Goal: Task Accomplishment & Management: Manage account settings

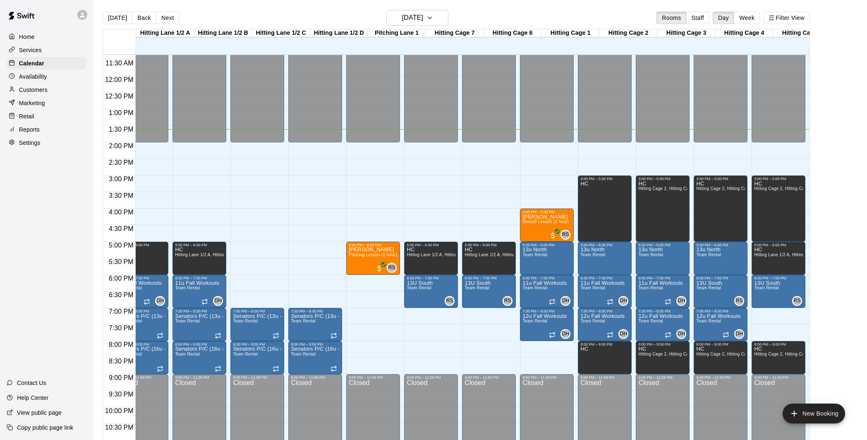
scroll to position [0, 21]
drag, startPoint x: 499, startPoint y: 178, endPoint x: 525, endPoint y: 178, distance: 25.7
click at [500, 178] on div "12:00 AM – 2:00 PM Closed 5:00 PM – 6:00 PM HC Hitting Lane 1/2 A, Hitting Lane…" at bounding box center [489, 76] width 54 height 794
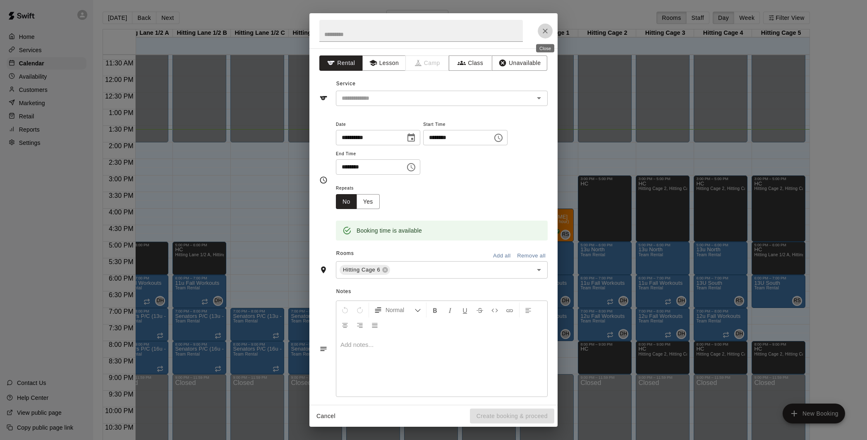
click at [543, 30] on icon "Close" at bounding box center [545, 31] width 8 height 8
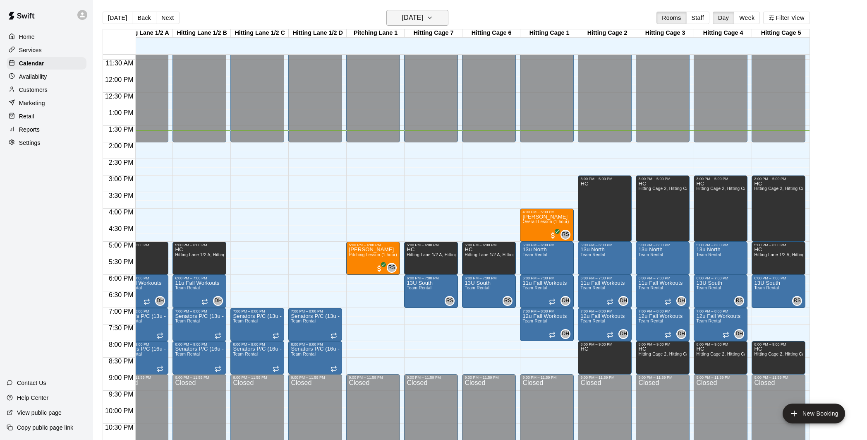
click at [423, 13] on h6 "[DATE]" at bounding box center [412, 18] width 21 height 12
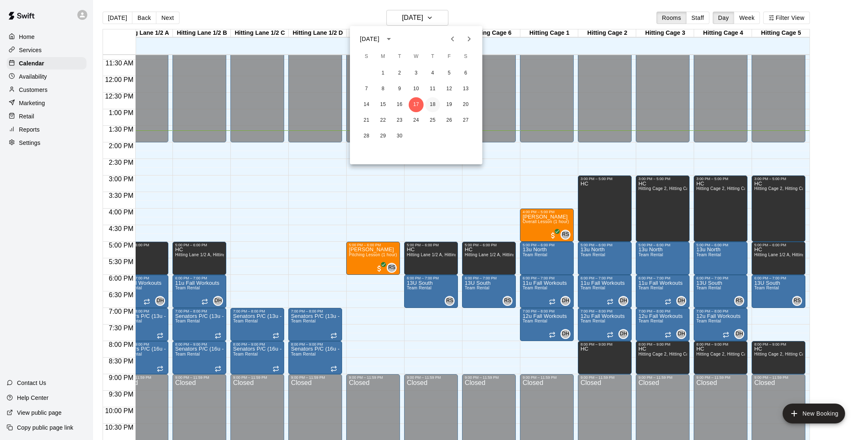
click at [433, 105] on button "18" at bounding box center [432, 104] width 15 height 15
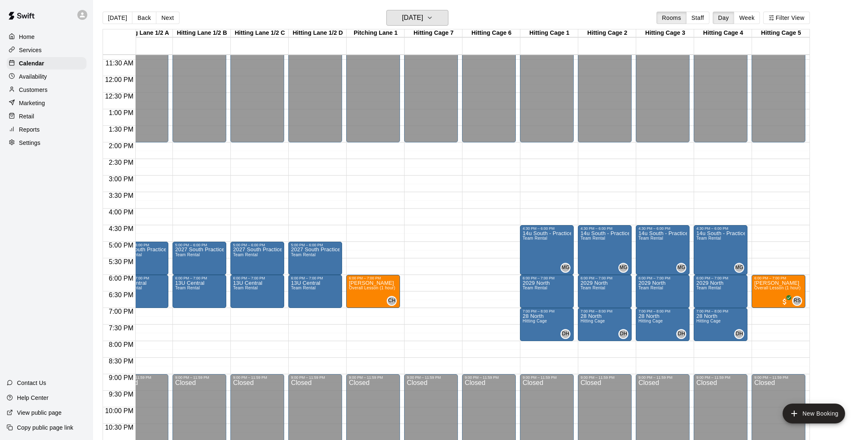
scroll to position [0, 0]
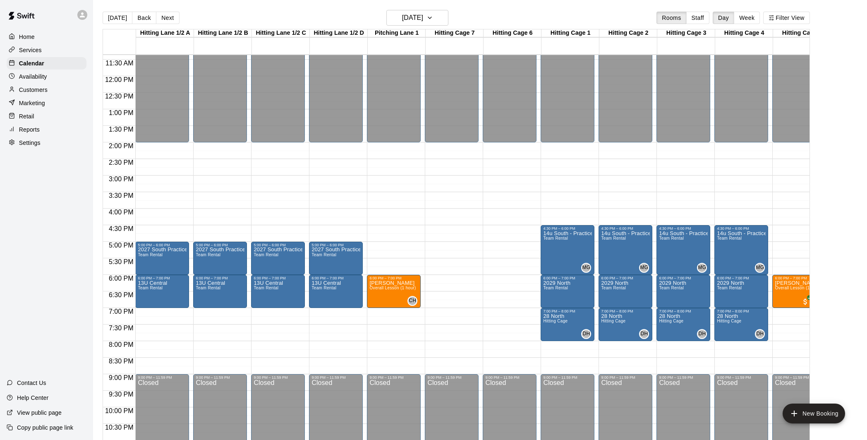
click at [170, 315] on div "12:00 AM – 2:00 PM Closed 5:00 PM – 6:00 PM 2027 South Practice Team Rental 6:0…" at bounding box center [162, 76] width 54 height 794
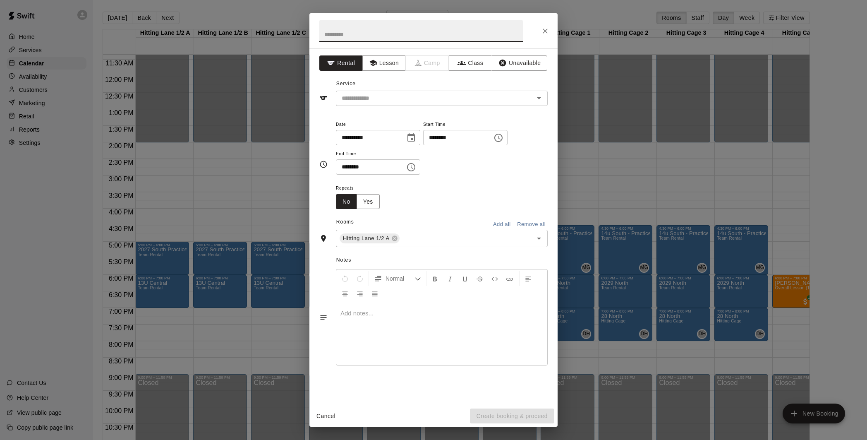
scroll to position [375, 0]
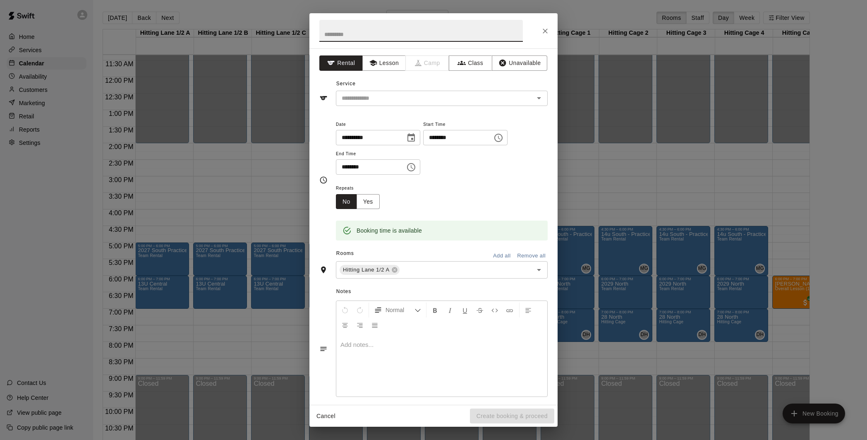
click at [385, 34] on input "text" at bounding box center [421, 31] width 204 height 22
type input "*********"
click at [432, 99] on input "text" at bounding box center [429, 98] width 182 height 10
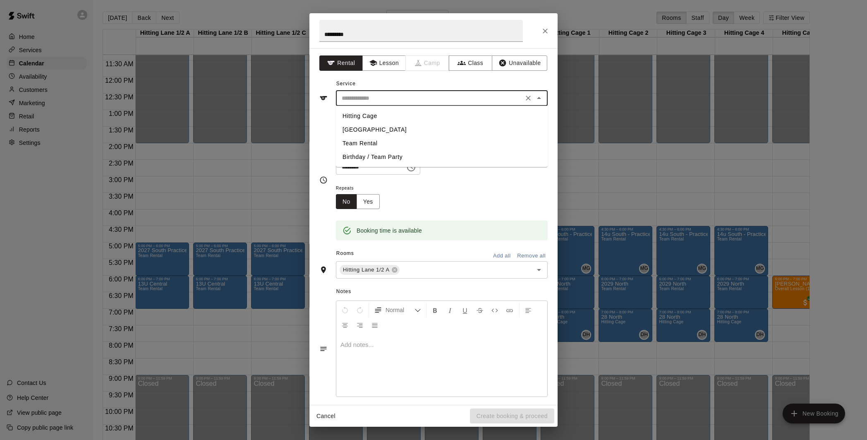
click at [386, 142] on li "Team Rental" at bounding box center [442, 144] width 212 height 14
type input "**********"
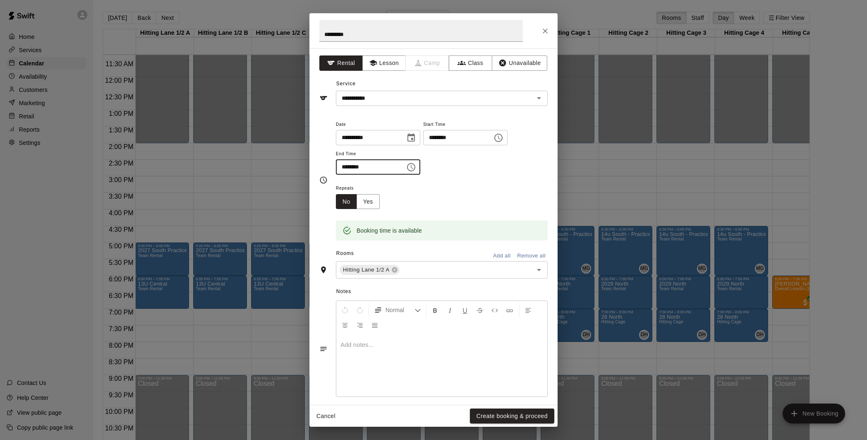
click at [345, 166] on input "********" at bounding box center [368, 166] width 64 height 15
type input "********"
click at [490, 178] on div "**********" at bounding box center [442, 151] width 212 height 64
click at [410, 269] on input "text" at bounding box center [461, 270] width 120 height 10
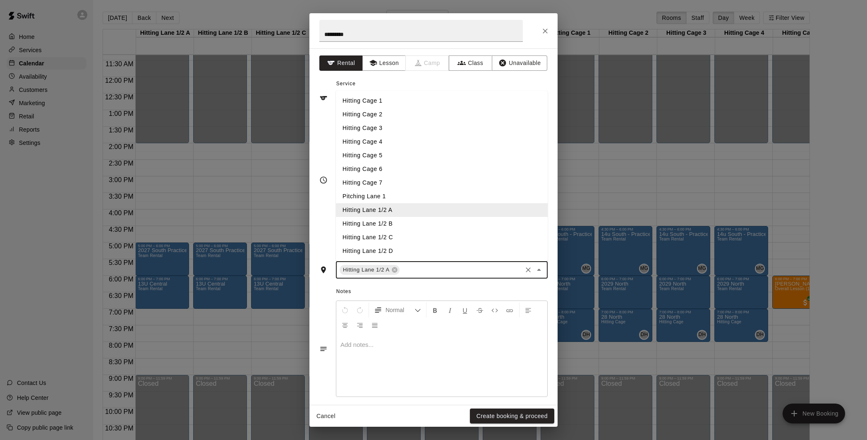
click at [407, 221] on li "Hitting Lane 1/2 B" at bounding box center [442, 224] width 212 height 14
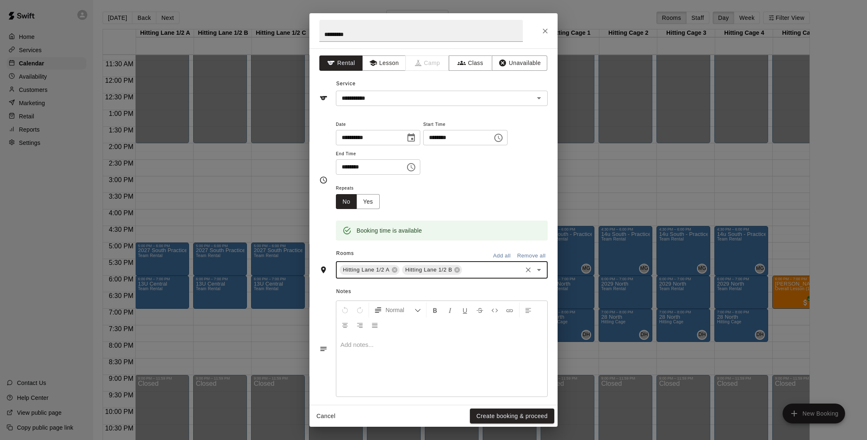
click at [474, 272] on input "text" at bounding box center [492, 270] width 58 height 10
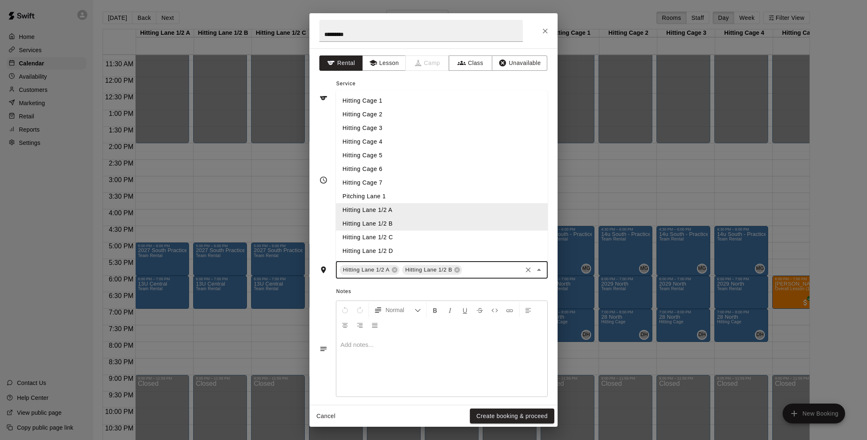
click at [422, 237] on li "Hitting Lane 1/2 C" at bounding box center [442, 237] width 212 height 14
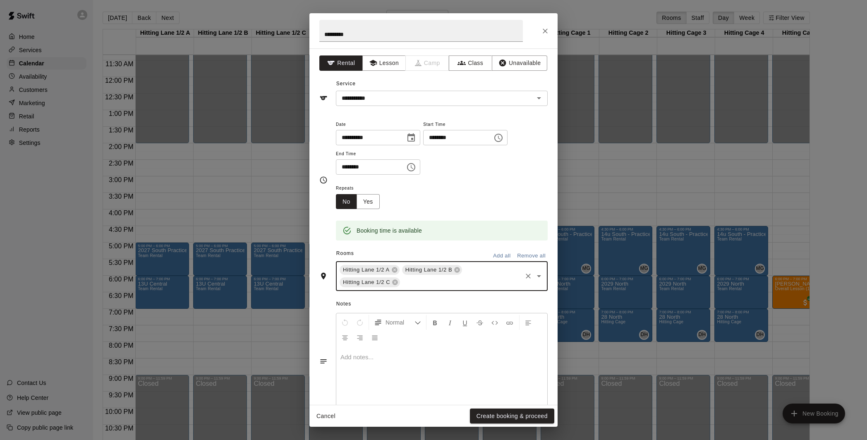
drag, startPoint x: 479, startPoint y: 278, endPoint x: 473, endPoint y: 275, distance: 6.3
click at [479, 278] on input "text" at bounding box center [461, 282] width 120 height 10
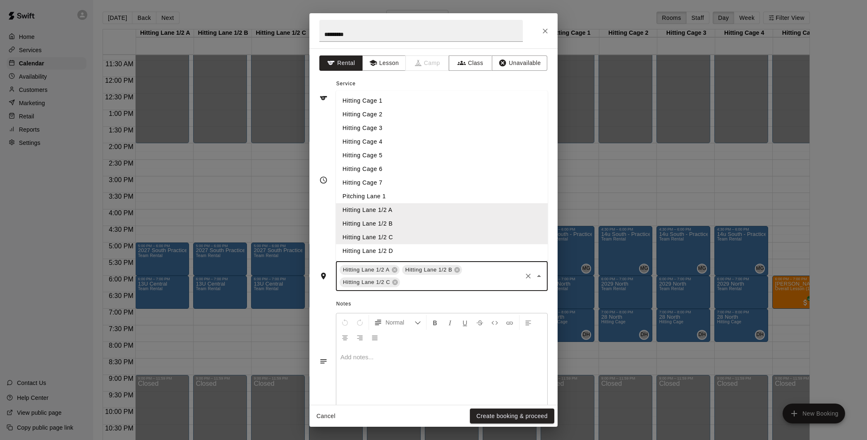
click at [440, 251] on li "Hitting Lane 1/2 D" at bounding box center [442, 251] width 212 height 14
drag, startPoint x: 481, startPoint y: 283, endPoint x: 470, endPoint y: 272, distance: 15.8
click at [481, 283] on input "text" at bounding box center [492, 282] width 57 height 10
click at [425, 194] on li "Pitching Lane 1" at bounding box center [442, 197] width 212 height 14
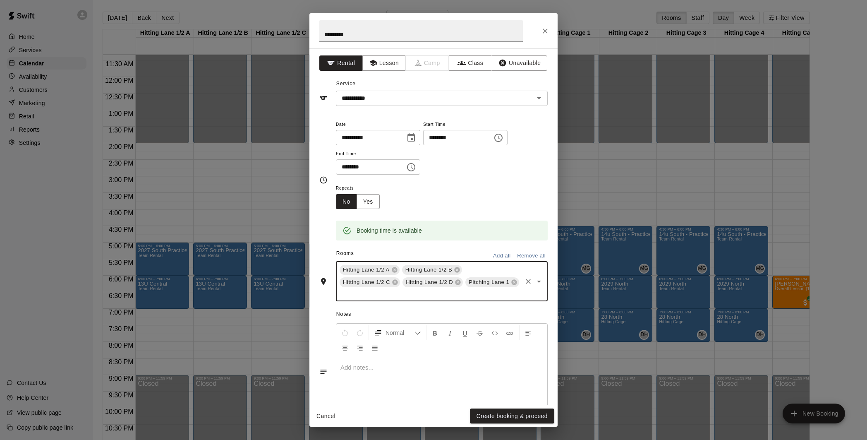
click at [455, 290] on input "text" at bounding box center [429, 293] width 182 height 10
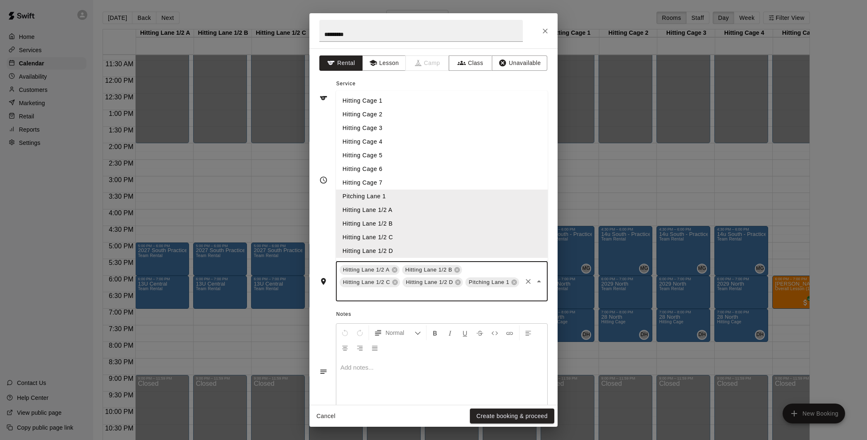
click at [439, 180] on li "Hitting Cage 7" at bounding box center [442, 183] width 212 height 14
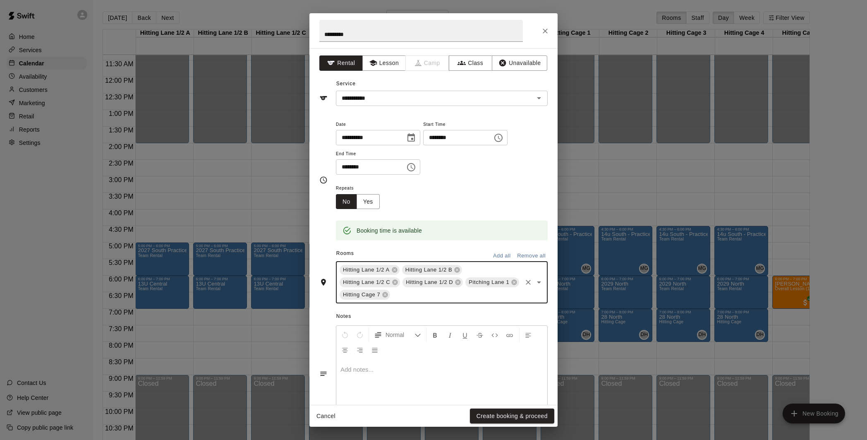
click at [440, 293] on input "text" at bounding box center [456, 295] width 130 height 10
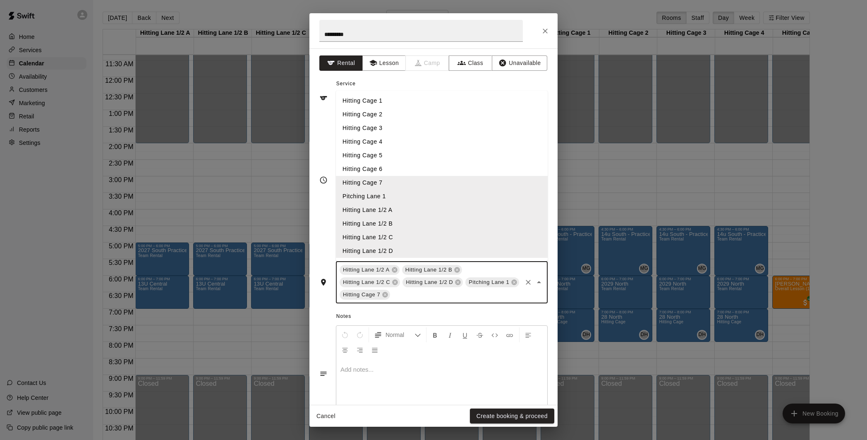
click at [404, 171] on li "Hitting Cage 6" at bounding box center [442, 169] width 212 height 14
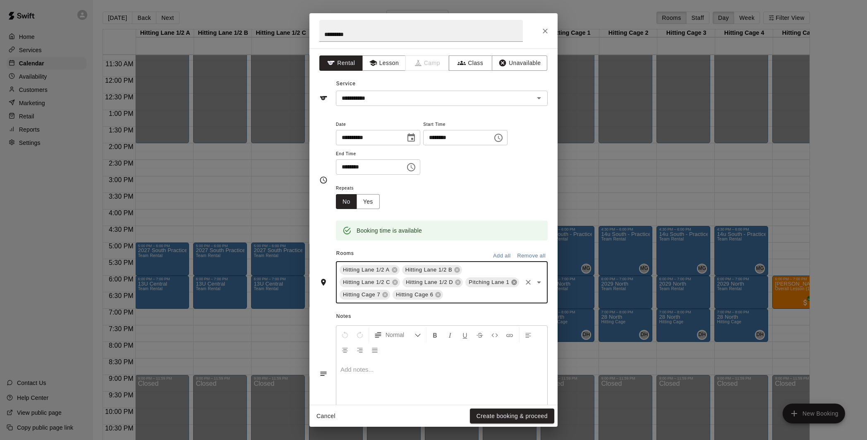
click at [514, 283] on icon at bounding box center [514, 282] width 7 height 7
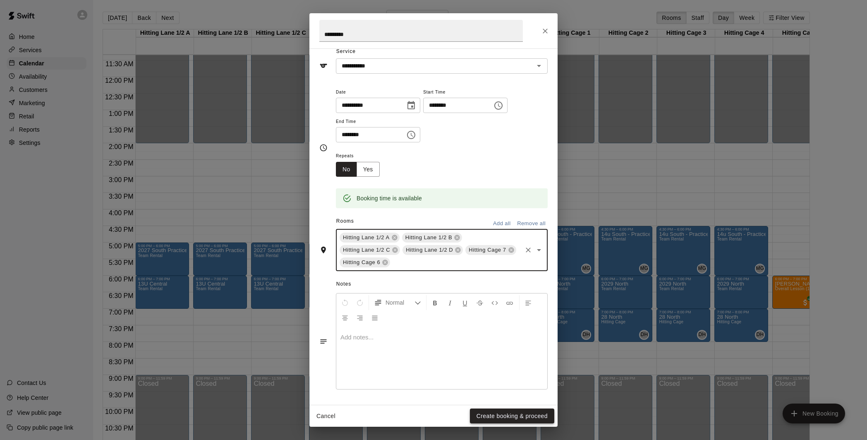
click at [501, 413] on button "Create booking & proceed" at bounding box center [512, 415] width 84 height 15
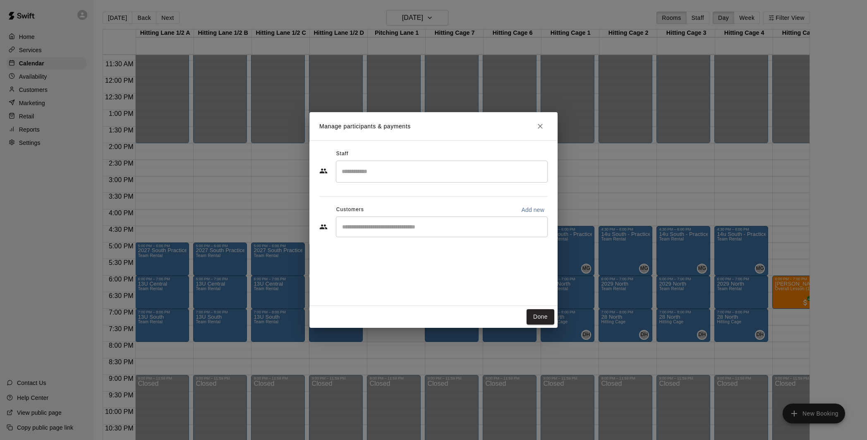
click at [405, 179] on div "​" at bounding box center [442, 172] width 212 height 22
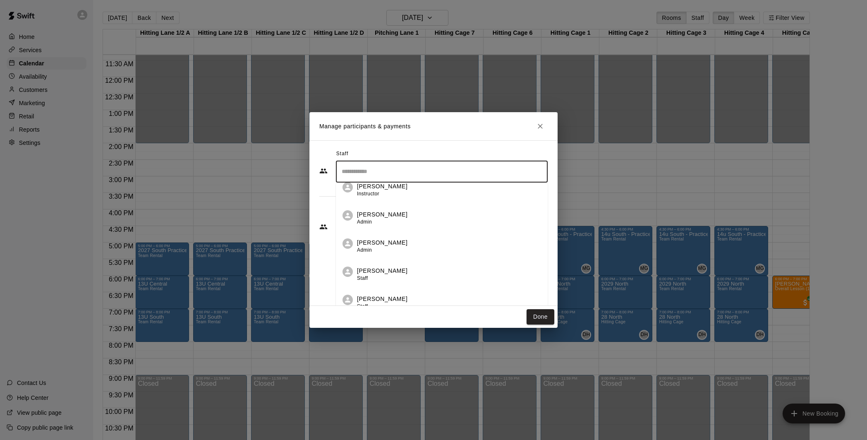
scroll to position [56, 0]
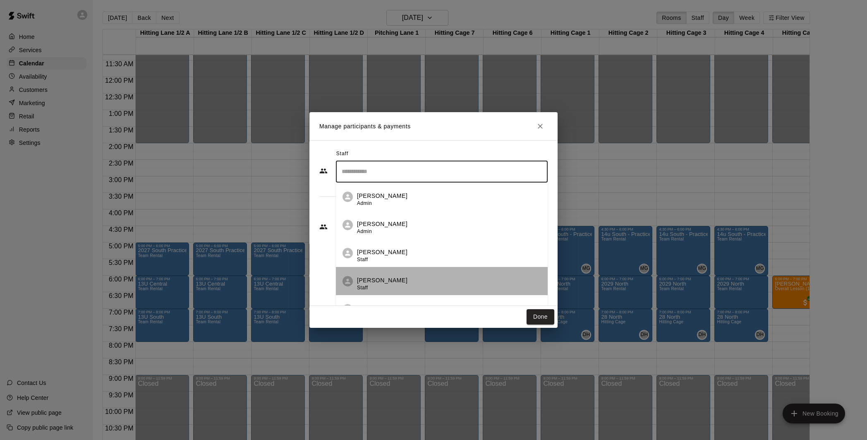
click at [401, 273] on li "[PERSON_NAME] Staff" at bounding box center [442, 281] width 212 height 28
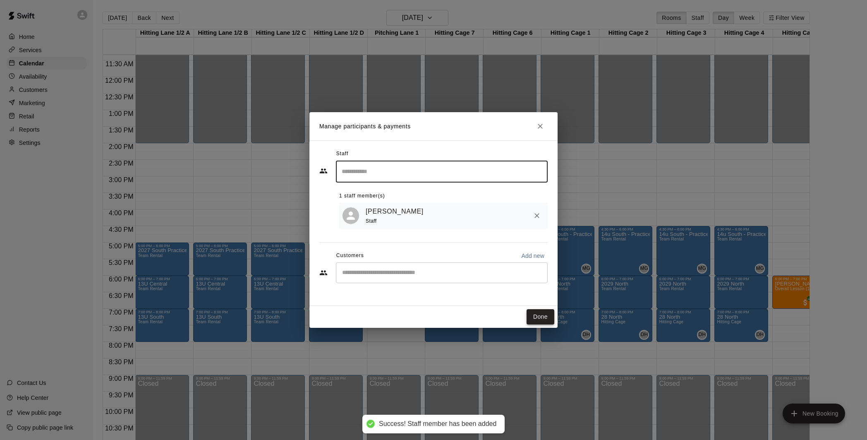
click at [542, 314] on button "Done" at bounding box center [541, 316] width 28 height 15
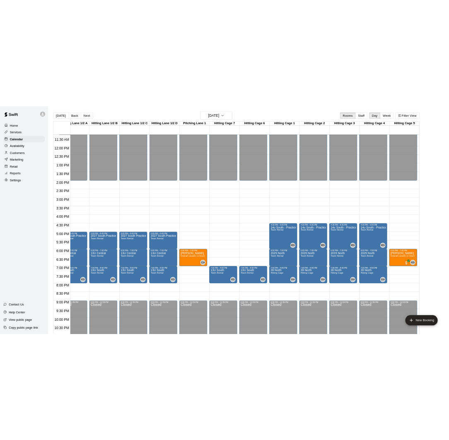
scroll to position [0, 0]
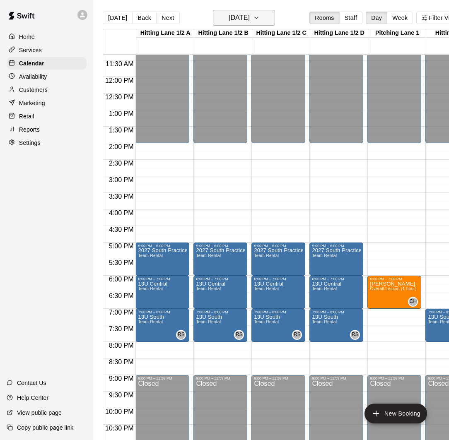
click at [250, 18] on h6 "[DATE]" at bounding box center [238, 18] width 21 height 12
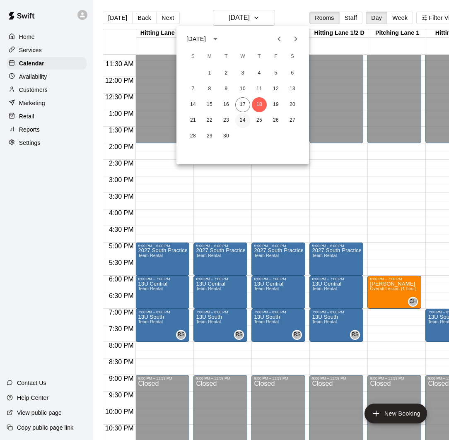
click at [240, 120] on button "24" at bounding box center [242, 120] width 15 height 15
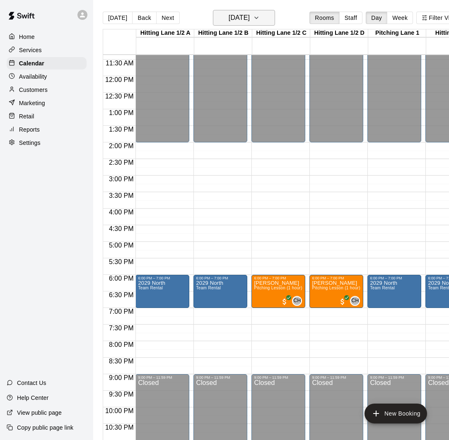
click at [241, 20] on h6 "[DATE]" at bounding box center [238, 18] width 21 height 12
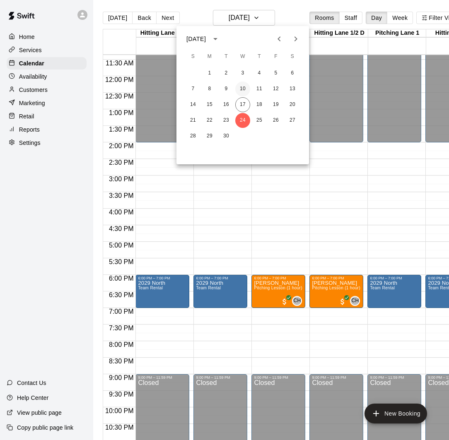
click at [240, 87] on button "10" at bounding box center [242, 89] width 15 height 15
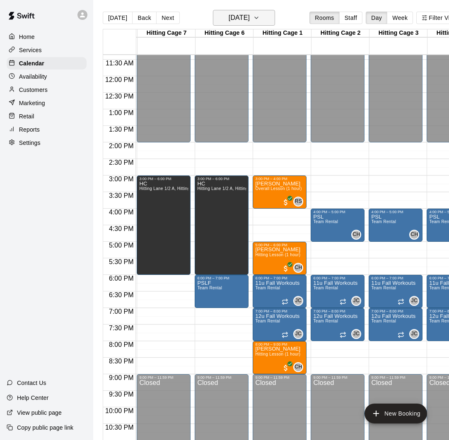
click at [247, 19] on h6 "[DATE]" at bounding box center [238, 18] width 21 height 12
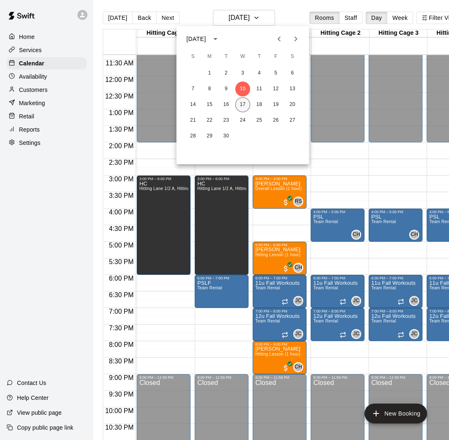
drag, startPoint x: 247, startPoint y: 104, endPoint x: 247, endPoint y: 109, distance: 4.6
click at [246, 104] on button "17" at bounding box center [242, 104] width 15 height 15
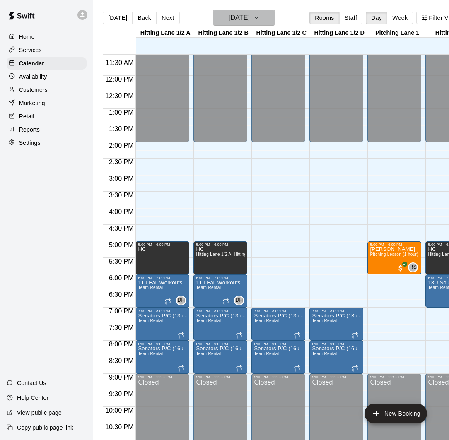
click at [250, 17] on h6 "[DATE]" at bounding box center [238, 18] width 21 height 12
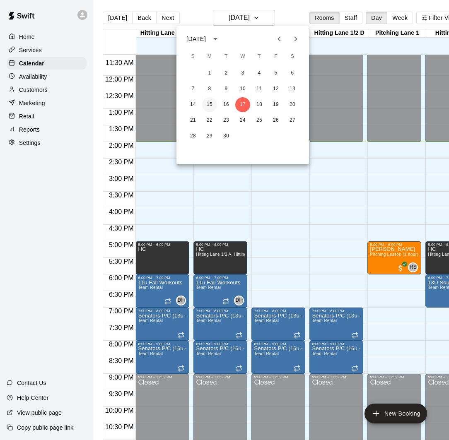
click at [209, 102] on button "15" at bounding box center [209, 104] width 15 height 15
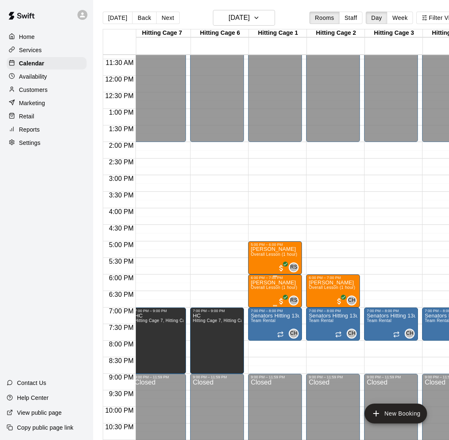
click at [270, 286] on span "Overall Lesson (1 hour)" at bounding box center [273, 287] width 46 height 5
click at [255, 297] on icon "edit" at bounding box center [258, 293] width 7 height 7
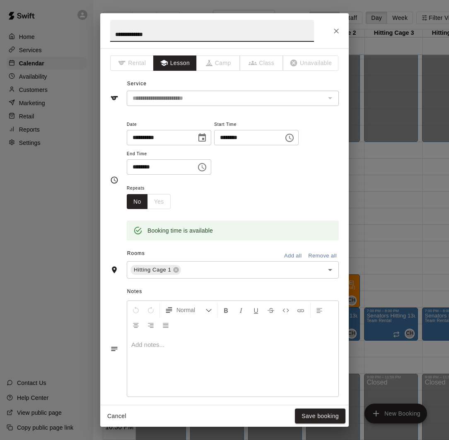
click at [203, 137] on icon "Choose date, selected date is Sep 15, 2025" at bounding box center [202, 138] width 10 height 10
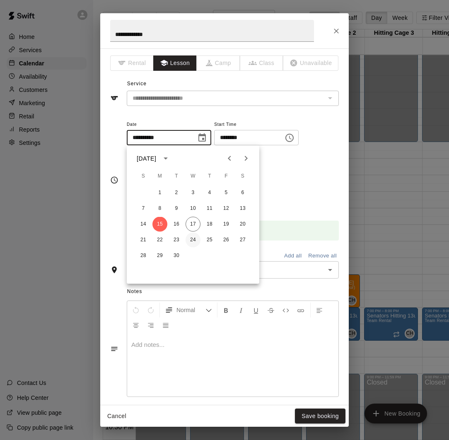
click at [193, 240] on button "24" at bounding box center [192, 240] width 15 height 15
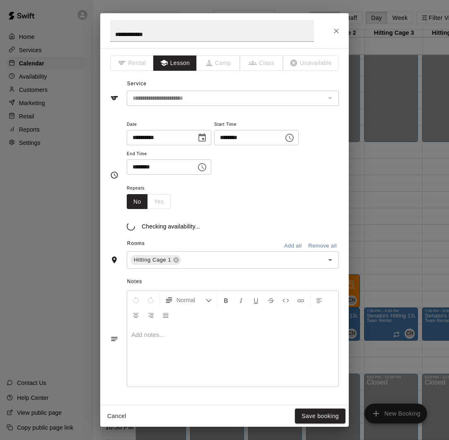
type input "**********"
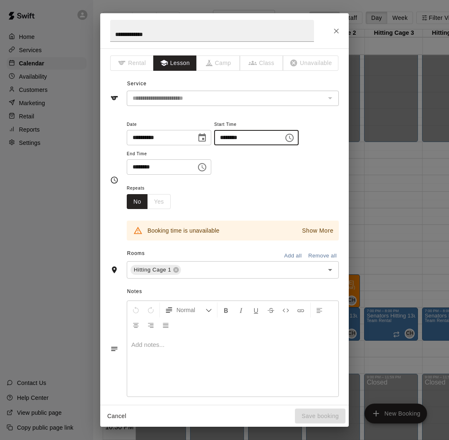
click at [224, 137] on input "********" at bounding box center [246, 137] width 64 height 15
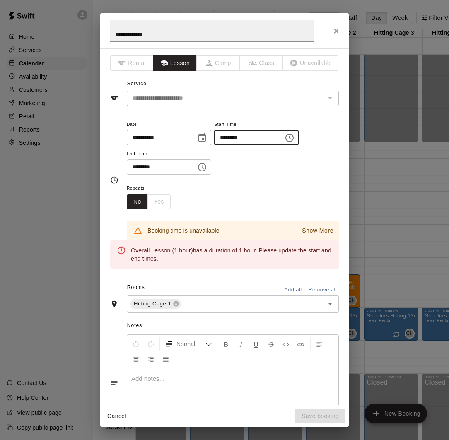
type input "********"
click at [133, 166] on input "********" at bounding box center [159, 166] width 64 height 15
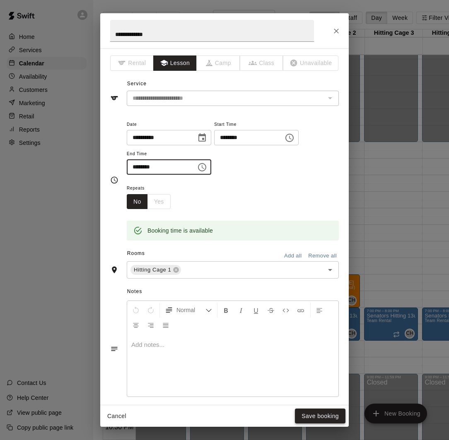
type input "********"
click at [318, 417] on button "Save booking" at bounding box center [320, 415] width 50 height 15
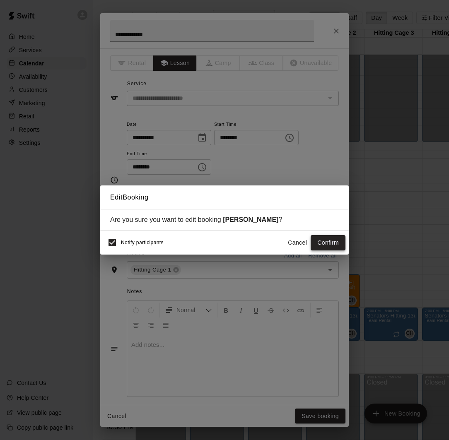
click at [329, 244] on button "Confirm" at bounding box center [327, 242] width 35 height 15
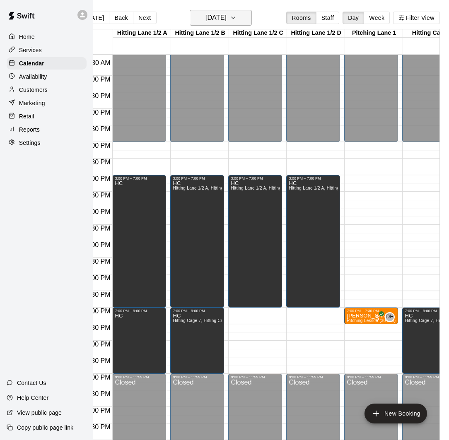
click at [209, 18] on h6 "[DATE]" at bounding box center [215, 18] width 21 height 12
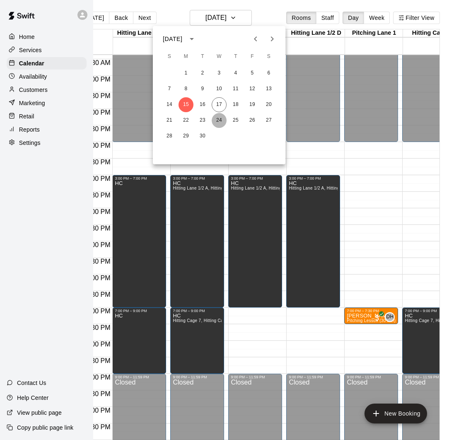
click at [219, 118] on button "24" at bounding box center [218, 120] width 15 height 15
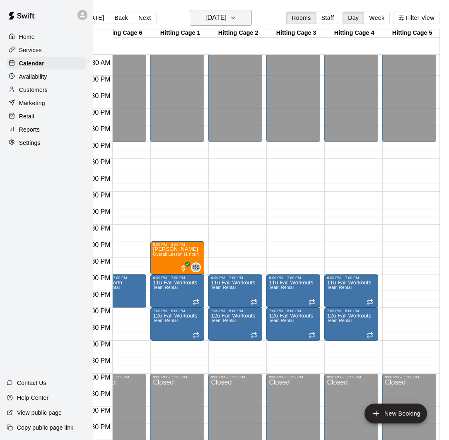
click at [222, 14] on h6 "[DATE]" at bounding box center [215, 18] width 21 height 12
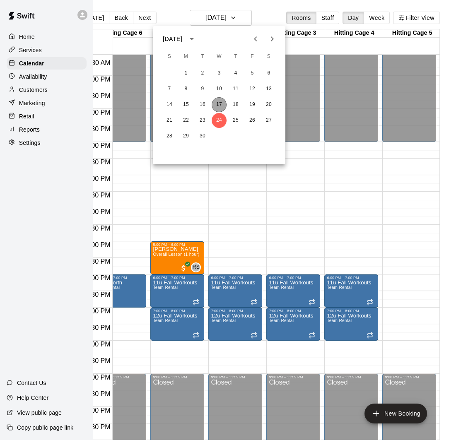
drag, startPoint x: 217, startPoint y: 98, endPoint x: 229, endPoint y: 110, distance: 17.3
click at [217, 98] on button "17" at bounding box center [218, 104] width 15 height 15
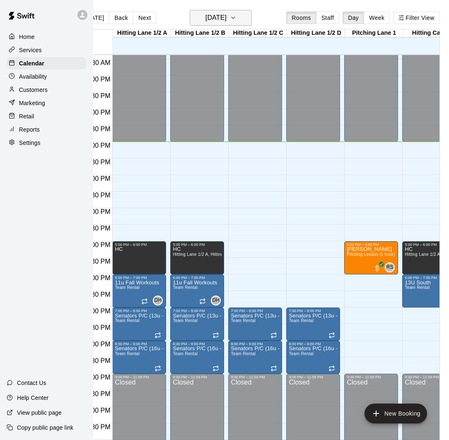
click at [224, 16] on h6 "[DATE]" at bounding box center [215, 18] width 21 height 12
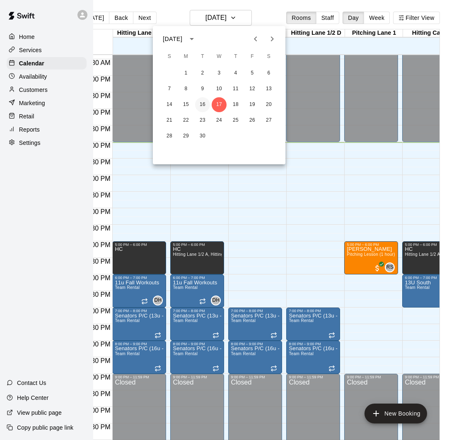
click at [206, 103] on button "16" at bounding box center [202, 104] width 15 height 15
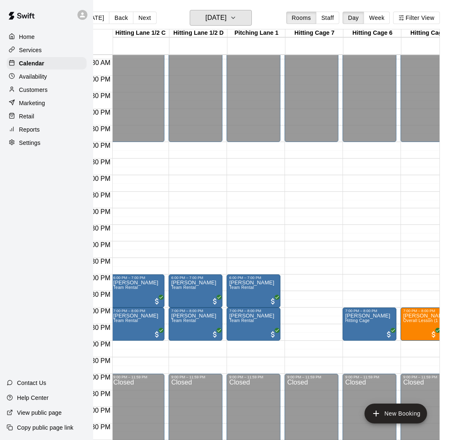
scroll to position [0, 106]
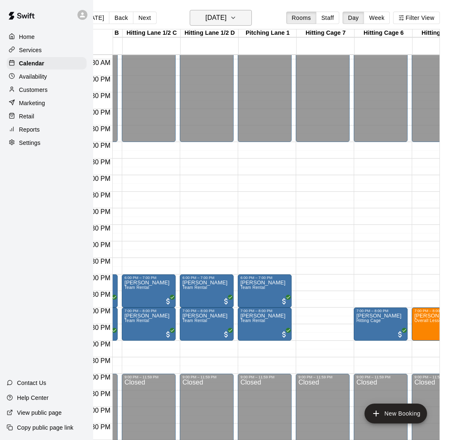
click at [226, 16] on h6 "[DATE]" at bounding box center [215, 18] width 21 height 12
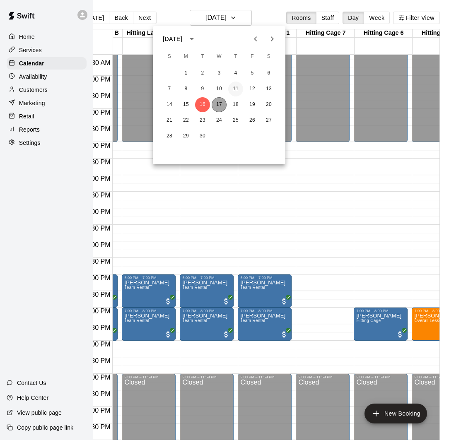
drag, startPoint x: 218, startPoint y: 102, endPoint x: 235, endPoint y: 95, distance: 18.5
click at [218, 102] on button "17" at bounding box center [218, 104] width 15 height 15
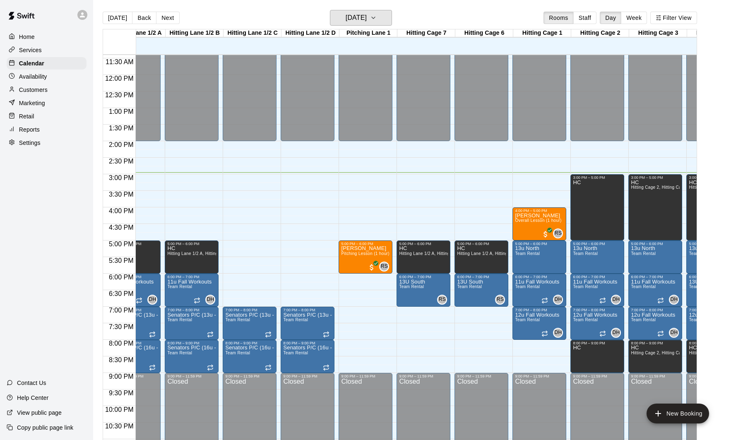
scroll to position [0, 0]
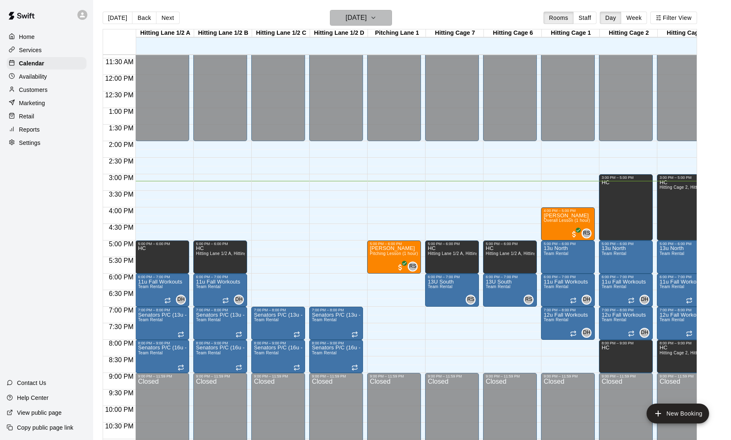
click at [367, 22] on h6 "[DATE]" at bounding box center [356, 18] width 21 height 12
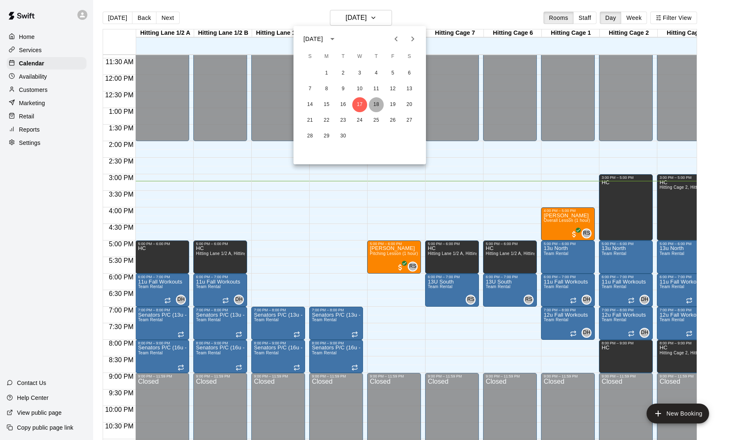
drag, startPoint x: 377, startPoint y: 106, endPoint x: 371, endPoint y: 104, distance: 6.0
click at [377, 106] on button "18" at bounding box center [376, 104] width 15 height 15
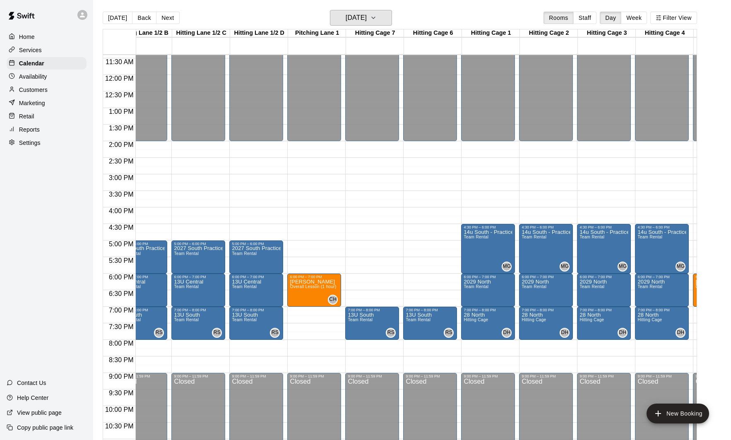
scroll to position [0, 83]
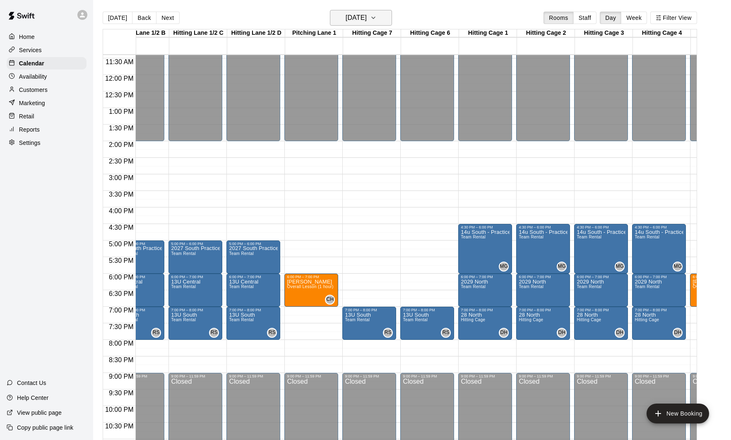
click at [367, 19] on h6 "[DATE]" at bounding box center [356, 18] width 21 height 12
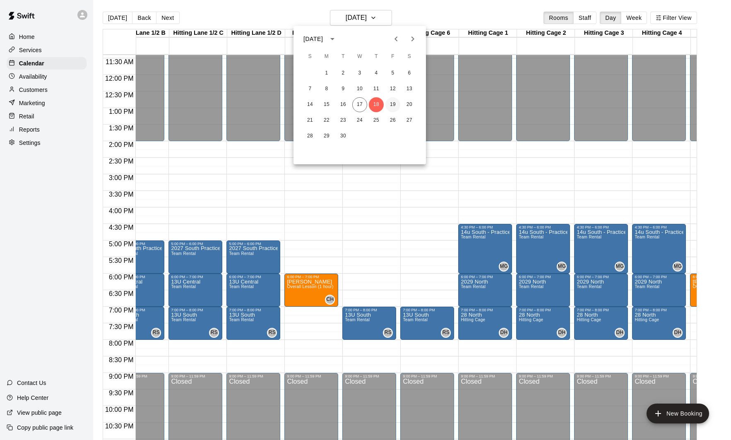
click at [394, 104] on button "19" at bounding box center [392, 104] width 15 height 15
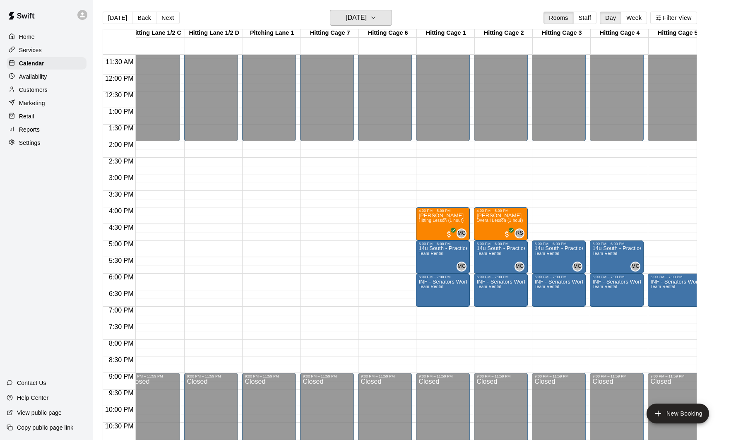
scroll to position [0, 26]
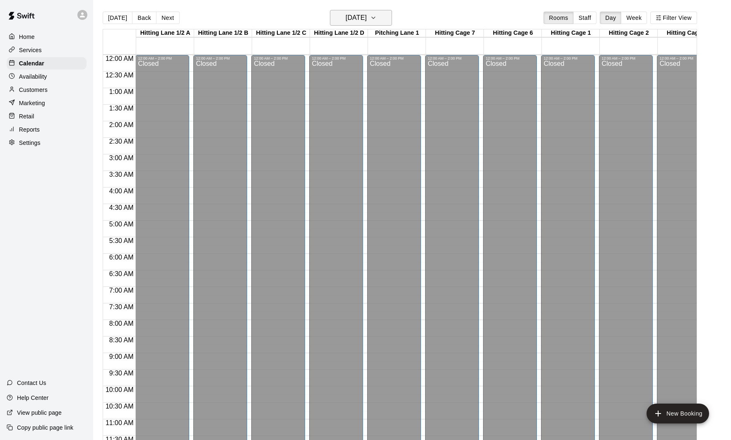
click at [362, 19] on h6 "[DATE]" at bounding box center [356, 18] width 21 height 12
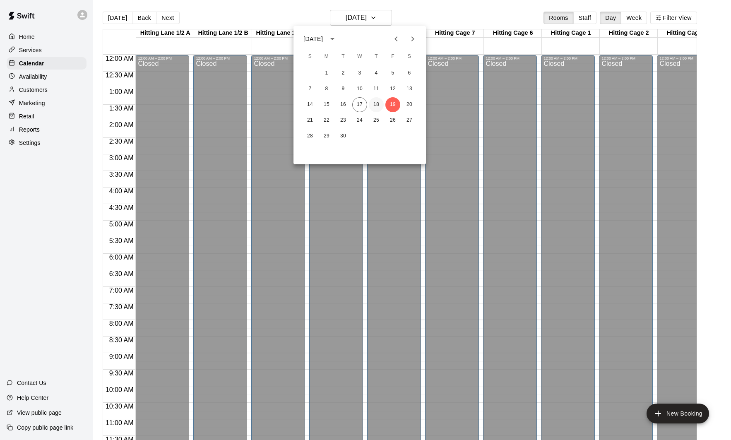
click at [376, 103] on button "18" at bounding box center [376, 104] width 15 height 15
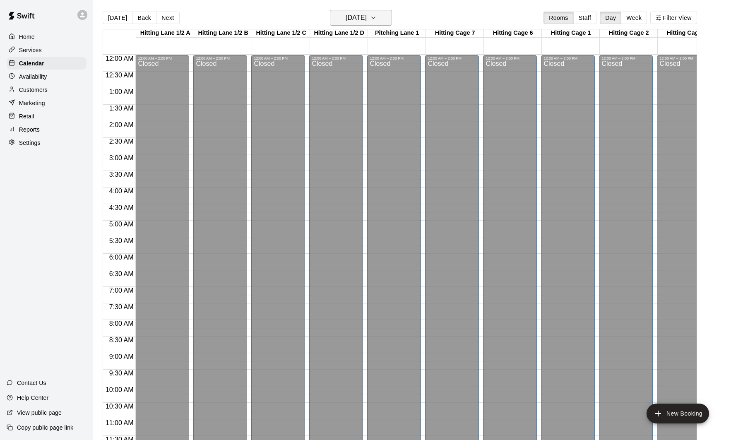
click at [365, 19] on h6 "[DATE]" at bounding box center [356, 18] width 21 height 12
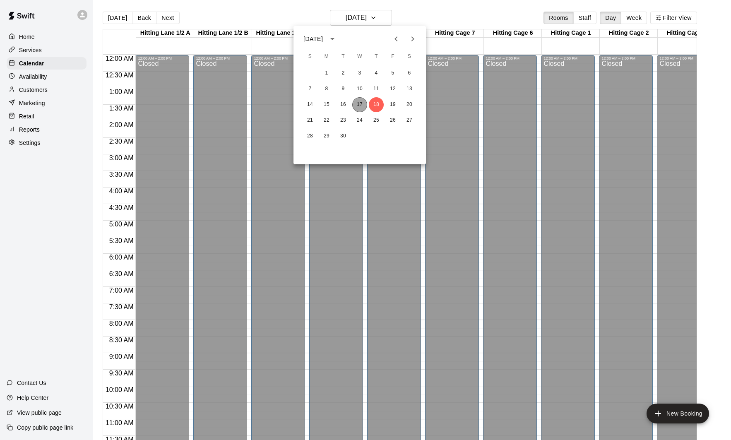
drag, startPoint x: 359, startPoint y: 104, endPoint x: 427, endPoint y: 173, distance: 96.8
click at [359, 104] on button "17" at bounding box center [359, 104] width 15 height 15
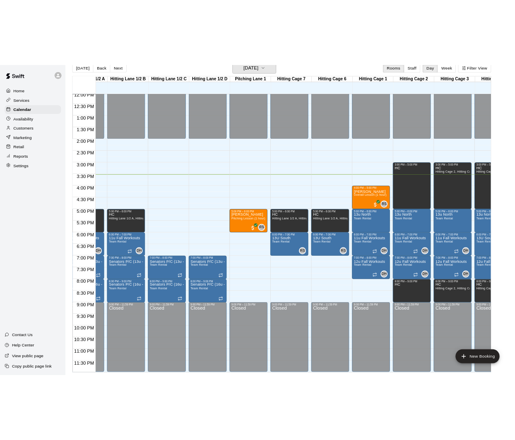
scroll to position [0, 0]
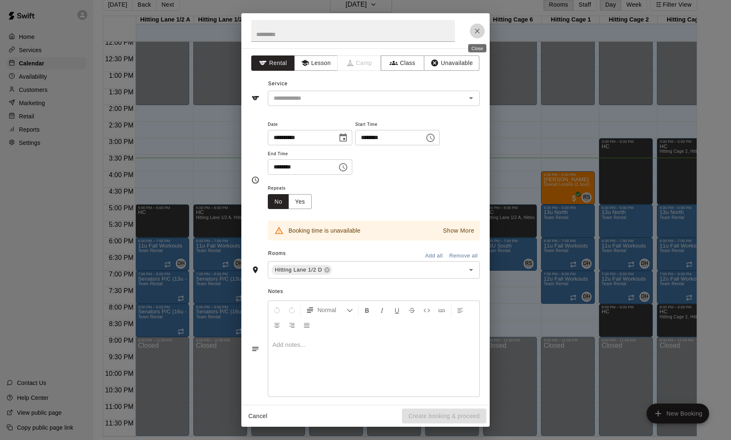
click at [479, 32] on icon "Close" at bounding box center [477, 31] width 8 height 8
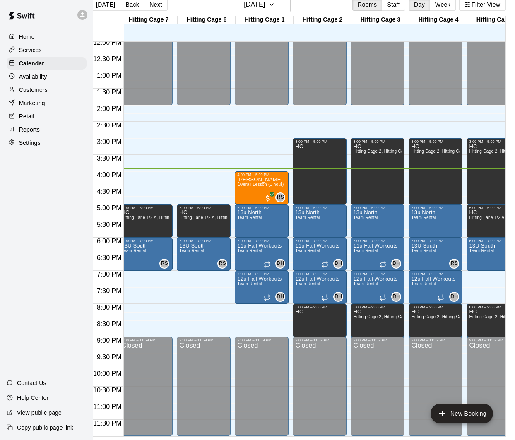
scroll to position [401, 287]
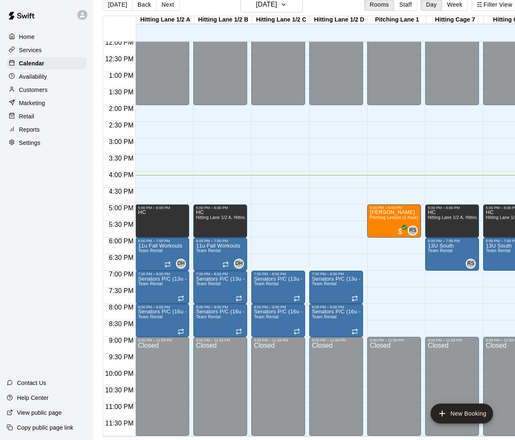
click at [63, 153] on div "Home Services Calendar Availability Customers Marketing Retail Reports Settings…" at bounding box center [46, 220] width 93 height 440
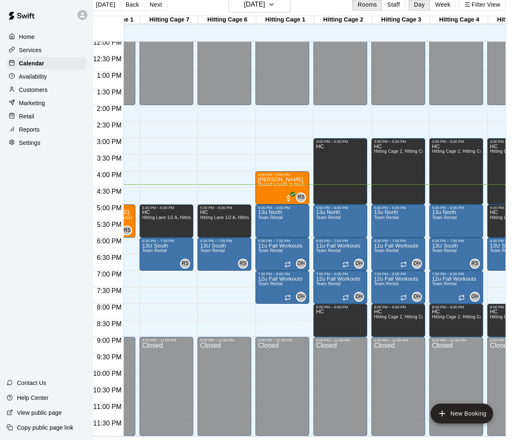
scroll to position [401, 296]
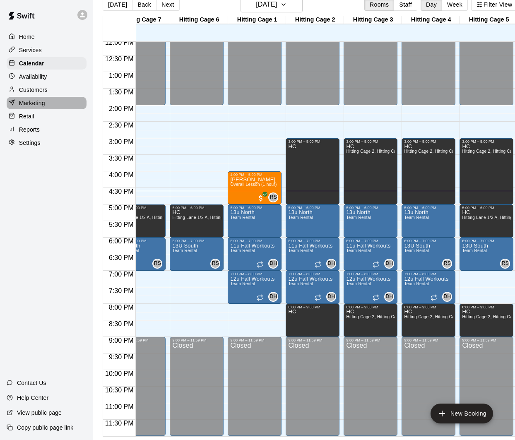
click at [43, 106] on p "Marketing" at bounding box center [32, 103] width 26 height 8
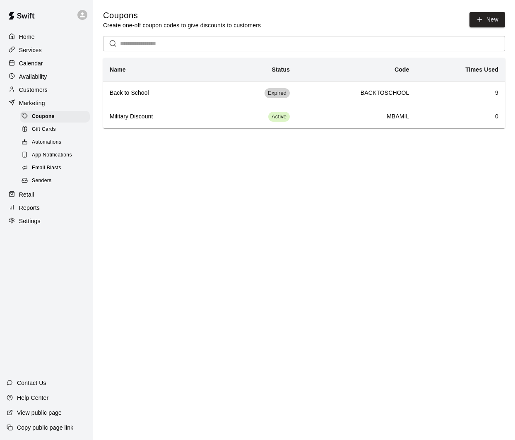
click at [39, 61] on p "Calendar" at bounding box center [31, 63] width 24 height 8
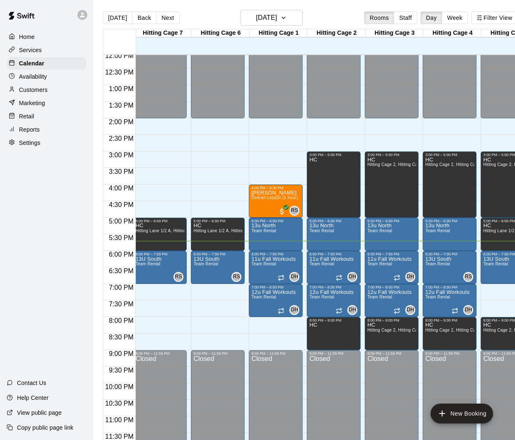
scroll to position [0, 314]
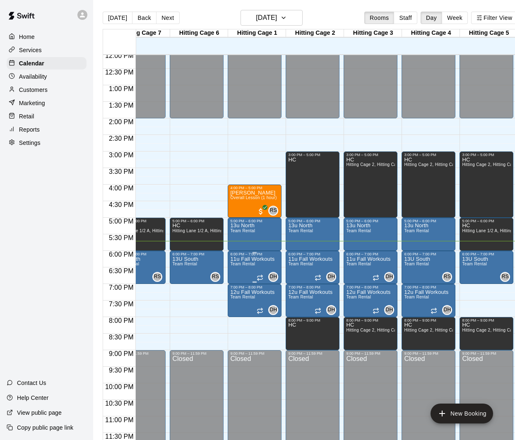
click at [242, 266] on icon "edit" at bounding box center [238, 265] width 10 height 10
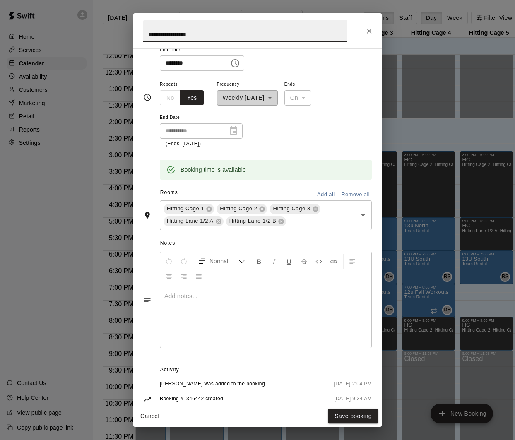
scroll to position [131, 0]
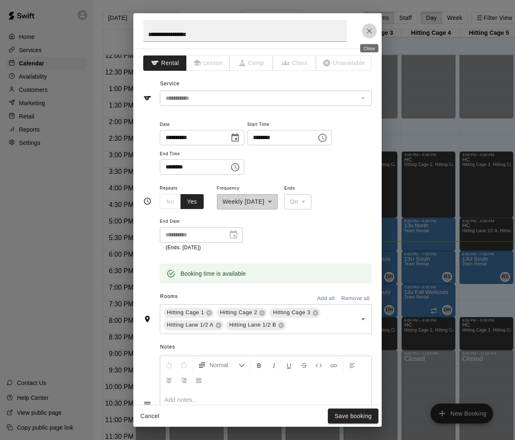
click at [374, 33] on button "Close" at bounding box center [369, 31] width 15 height 15
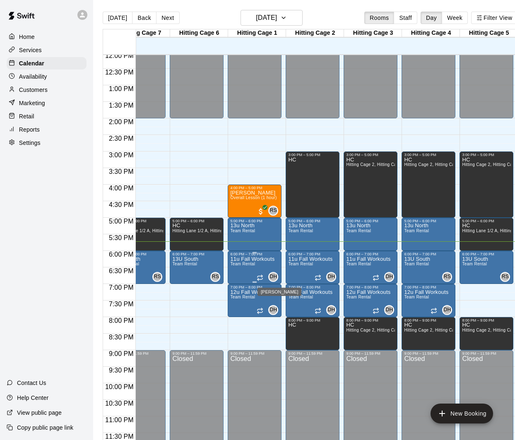
click at [276, 277] on span "DH" at bounding box center [272, 277] width 7 height 8
click at [279, 284] on icon "edit" at bounding box center [278, 281] width 10 height 10
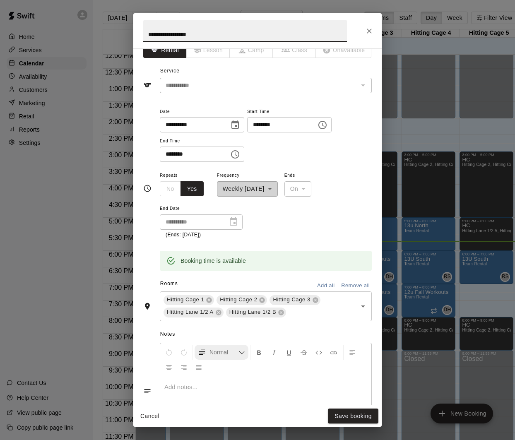
scroll to position [0, 0]
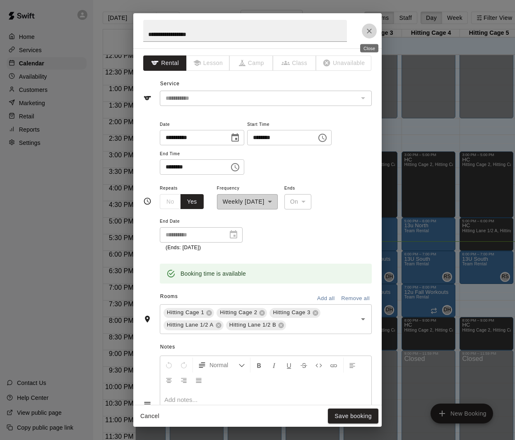
click at [370, 30] on icon "Close" at bounding box center [369, 31] width 8 height 8
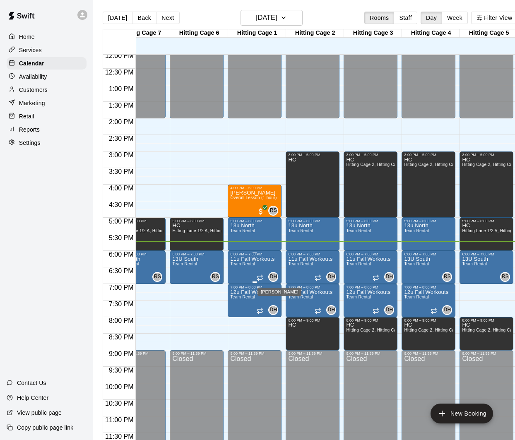
click at [275, 275] on span "DH" at bounding box center [272, 277] width 7 height 8
click at [276, 298] on img "edit" at bounding box center [278, 301] width 10 height 10
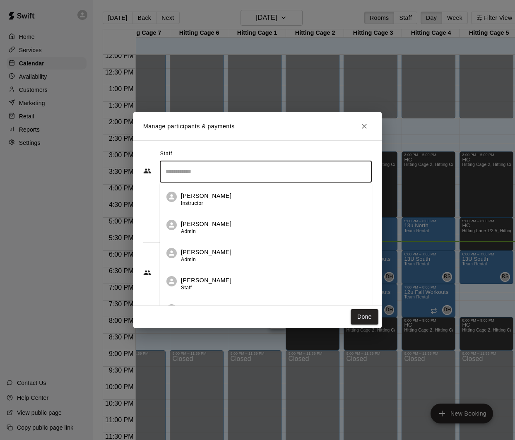
click at [190, 171] on input "Search staff" at bounding box center [265, 171] width 204 height 14
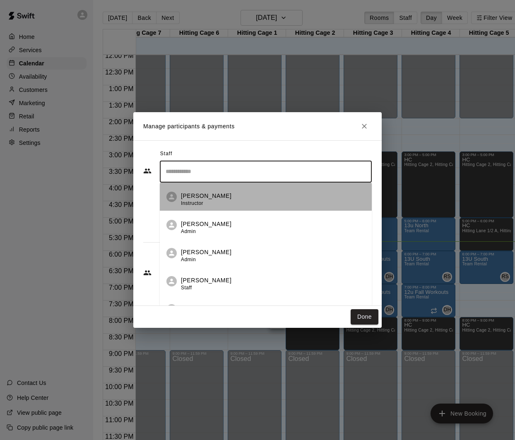
click at [197, 192] on p "[PERSON_NAME]" at bounding box center [206, 196] width 50 height 9
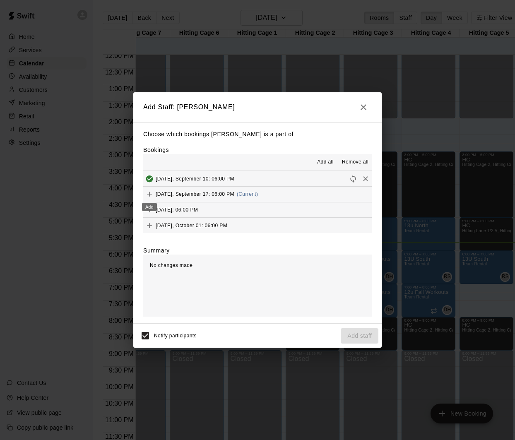
click at [148, 196] on icon "Add" at bounding box center [149, 194] width 8 height 8
click at [361, 107] on icon "button" at bounding box center [363, 107] width 10 height 10
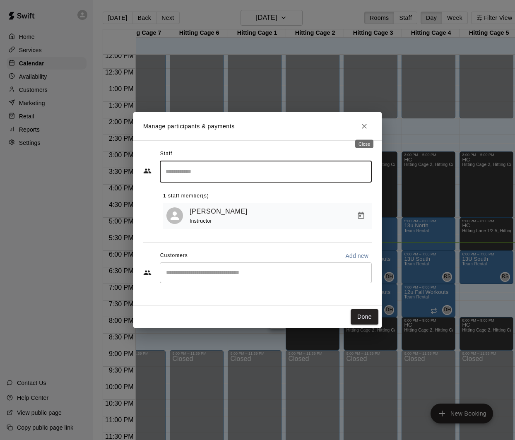
click at [365, 122] on icon "Close" at bounding box center [364, 126] width 8 height 8
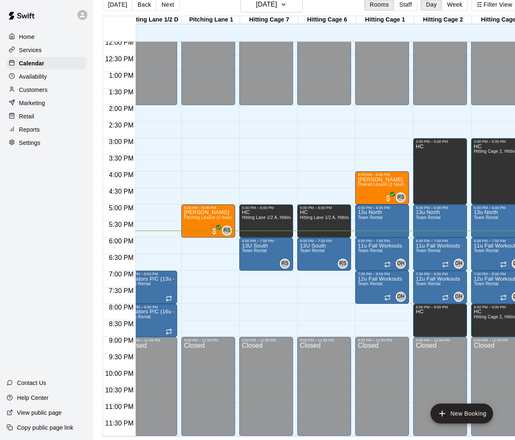
scroll to position [0, 225]
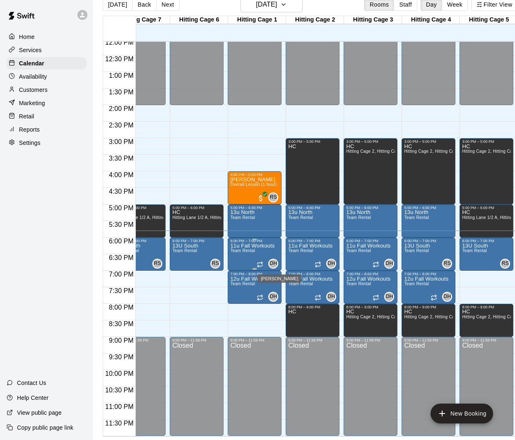
click at [274, 261] on span "DH" at bounding box center [272, 263] width 7 height 8
click at [279, 286] on img "edit" at bounding box center [278, 288] width 10 height 10
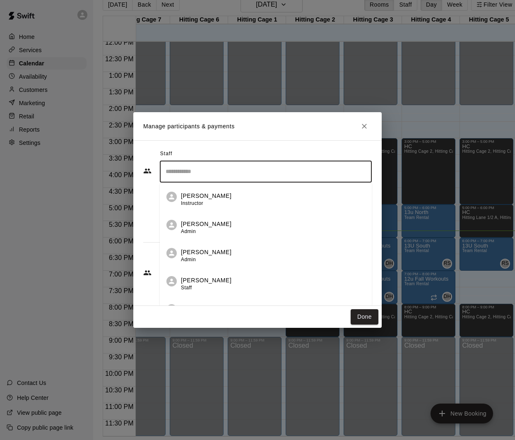
click at [222, 173] on input "Search staff" at bounding box center [265, 171] width 204 height 14
click at [216, 194] on div "[PERSON_NAME] Instructor" at bounding box center [273, 200] width 184 height 16
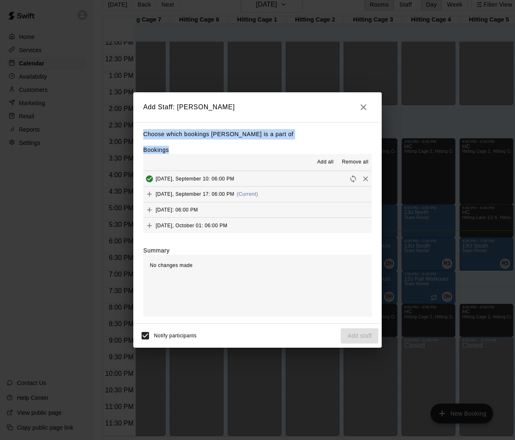
drag, startPoint x: 281, startPoint y: 108, endPoint x: 261, endPoint y: 154, distance: 50.4
click at [261, 154] on div "Add Staff: [PERSON_NAME] Choose which bookings [PERSON_NAME] is a part of Booki…" at bounding box center [257, 220] width 248 height 256
click at [288, 110] on h2 "Add Staff: [PERSON_NAME]" at bounding box center [257, 107] width 248 height 30
click at [149, 196] on icon "Add" at bounding box center [149, 194] width 5 height 5
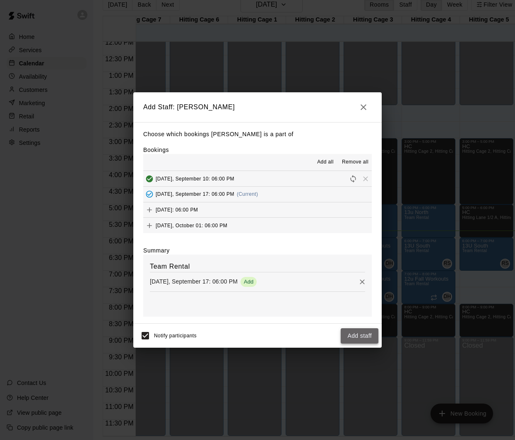
click at [358, 338] on button "Add staff" at bounding box center [360, 335] width 38 height 15
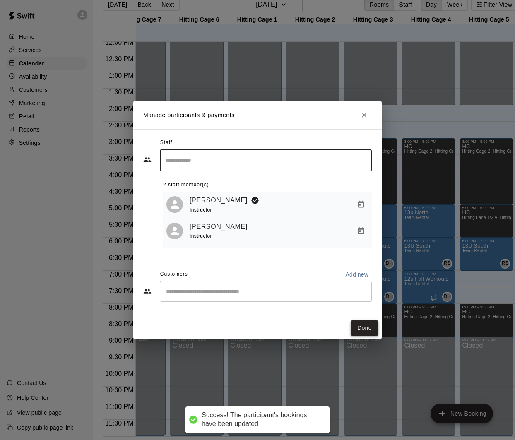
click at [366, 333] on button "Done" at bounding box center [364, 327] width 28 height 15
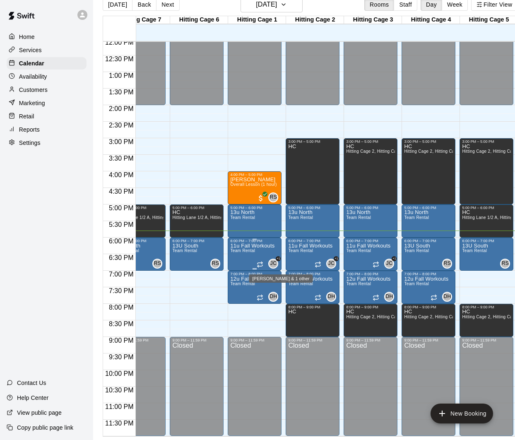
click at [275, 263] on span "JC" at bounding box center [273, 263] width 6 height 8
click at [276, 288] on img "edit" at bounding box center [279, 288] width 10 height 10
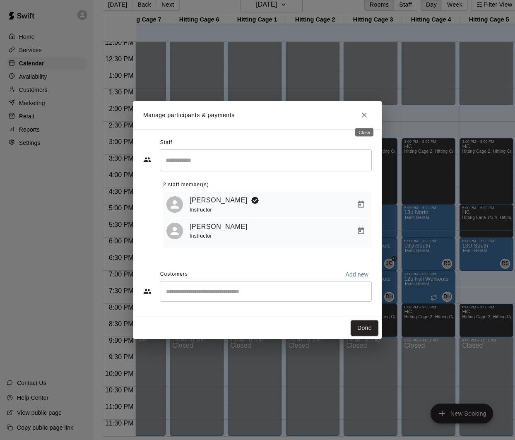
click at [362, 117] on icon "Close" at bounding box center [364, 115] width 8 height 8
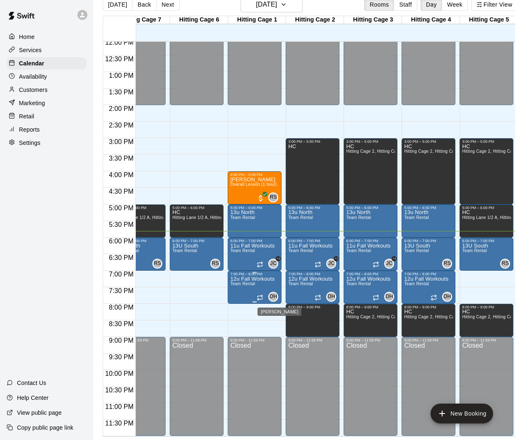
click at [275, 297] on span "DH" at bounding box center [272, 297] width 7 height 8
click at [278, 318] on img "edit" at bounding box center [278, 321] width 10 height 10
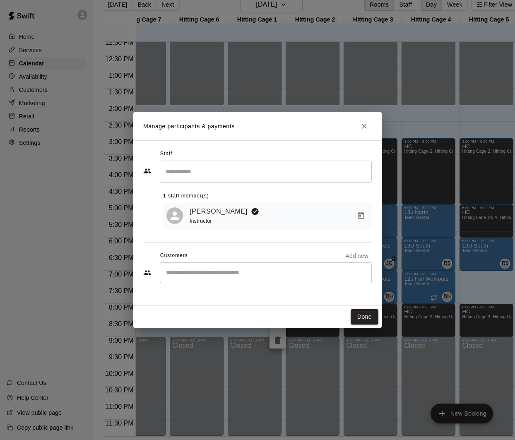
click at [242, 175] on input "Search staff" at bounding box center [265, 171] width 204 height 14
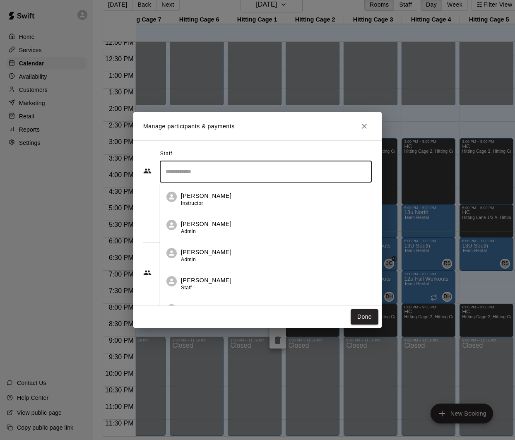
click at [226, 205] on div "[PERSON_NAME] Instructor" at bounding box center [273, 200] width 184 height 16
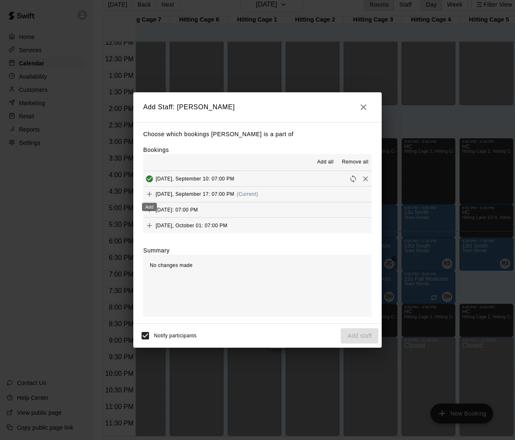
click at [149, 194] on icon "Add" at bounding box center [149, 194] width 5 height 5
click at [352, 338] on button "Add staff" at bounding box center [360, 335] width 38 height 15
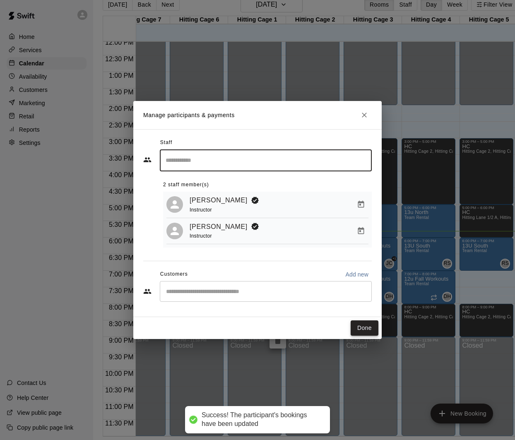
click at [372, 331] on button "Done" at bounding box center [364, 327] width 28 height 15
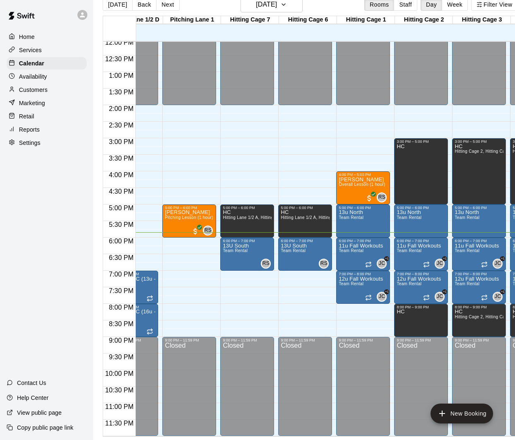
scroll to position [0, 138]
